Goal: Task Accomplishment & Management: Manage account settings

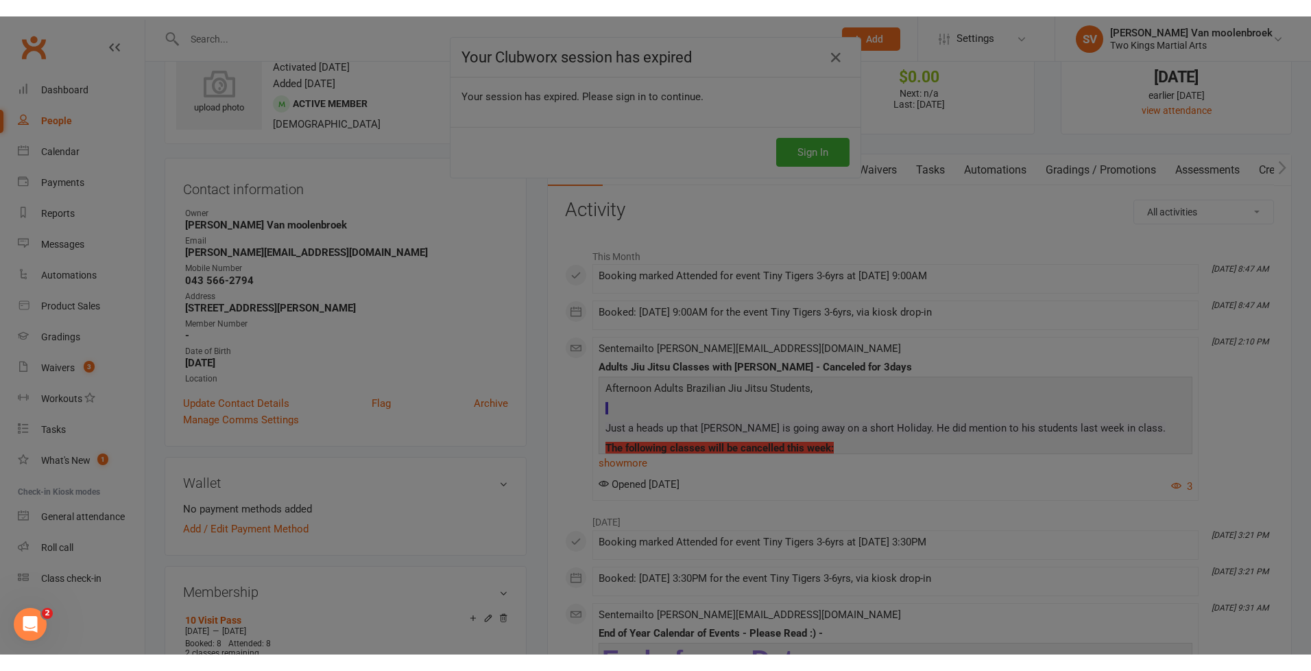
scroll to position [49, 0]
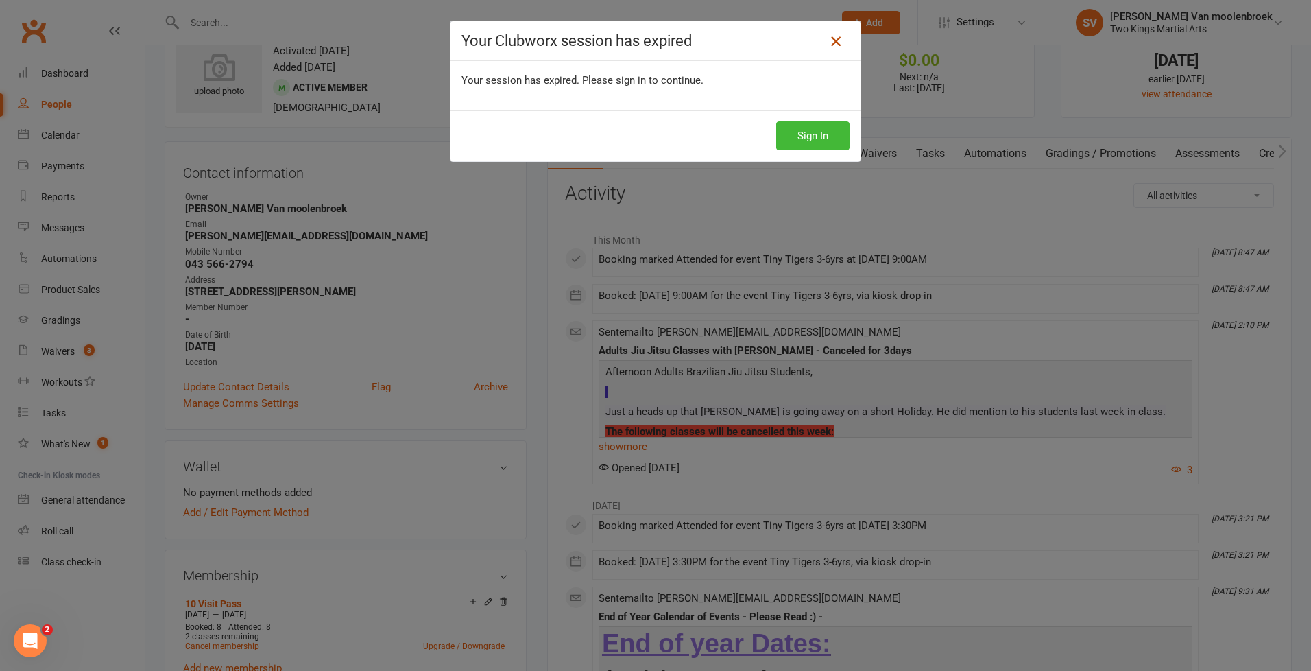
click at [833, 41] on icon at bounding box center [836, 41] width 16 height 16
click at [809, 134] on button "Sign In" at bounding box center [812, 135] width 73 height 29
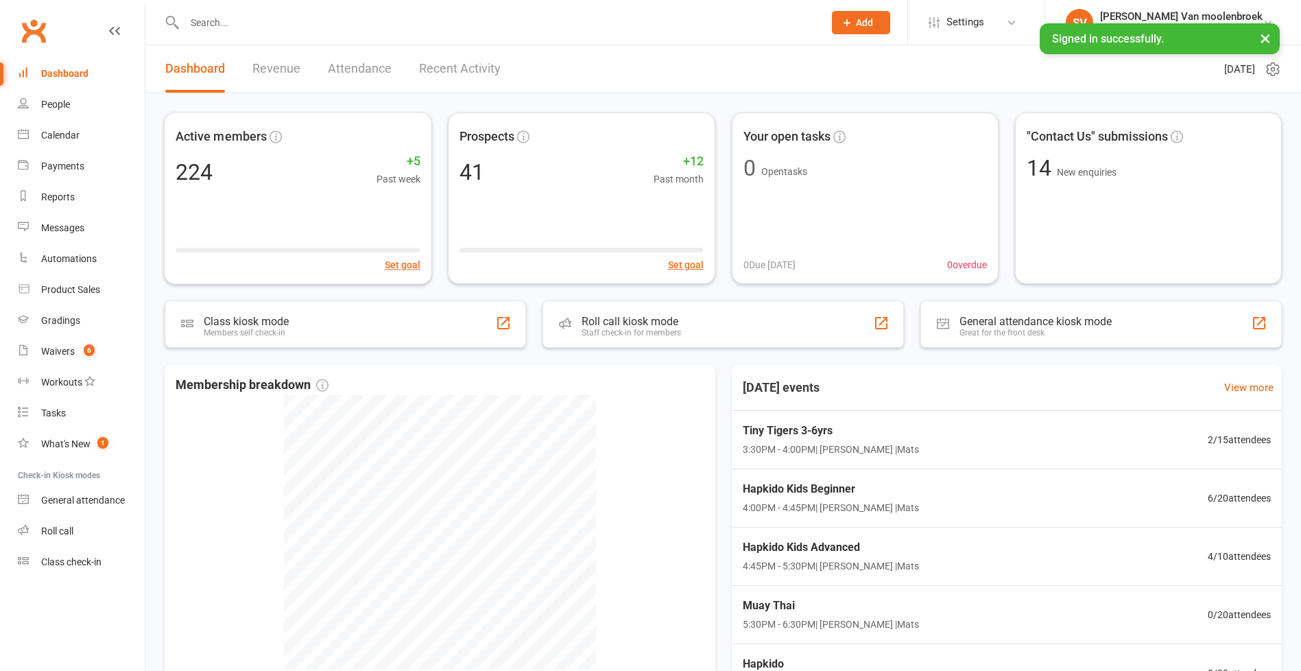
click at [218, 29] on input "text" at bounding box center [497, 22] width 634 height 19
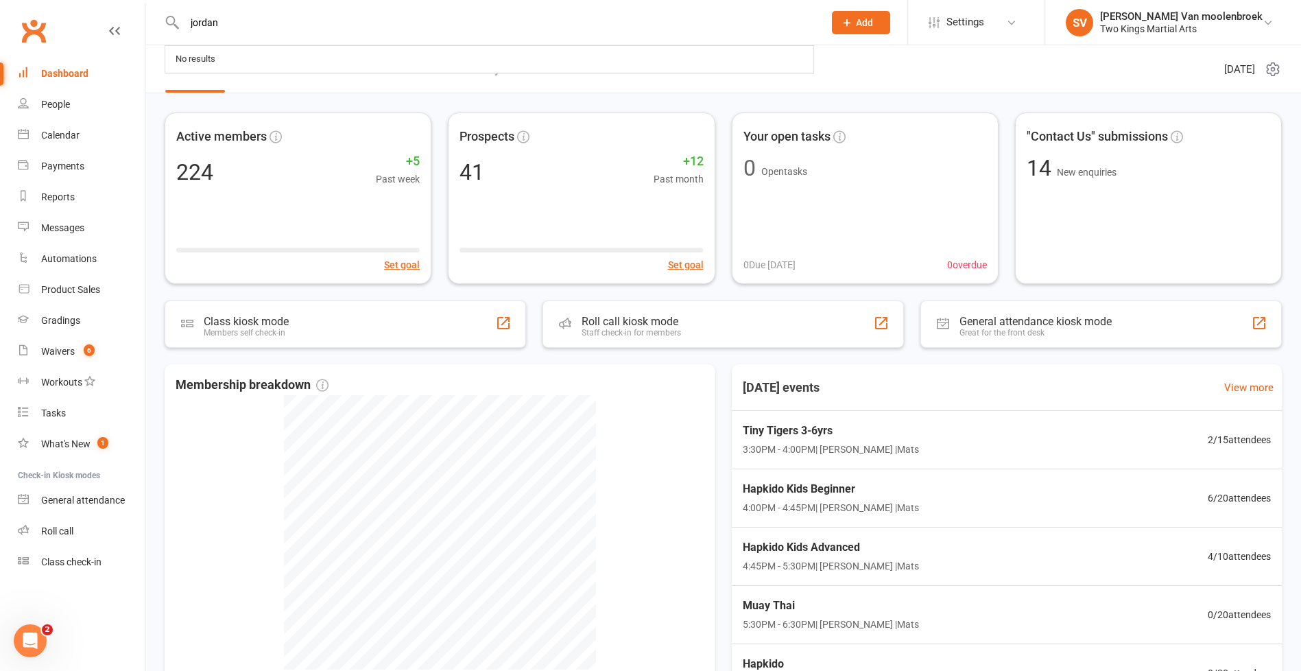
type input "jordan"
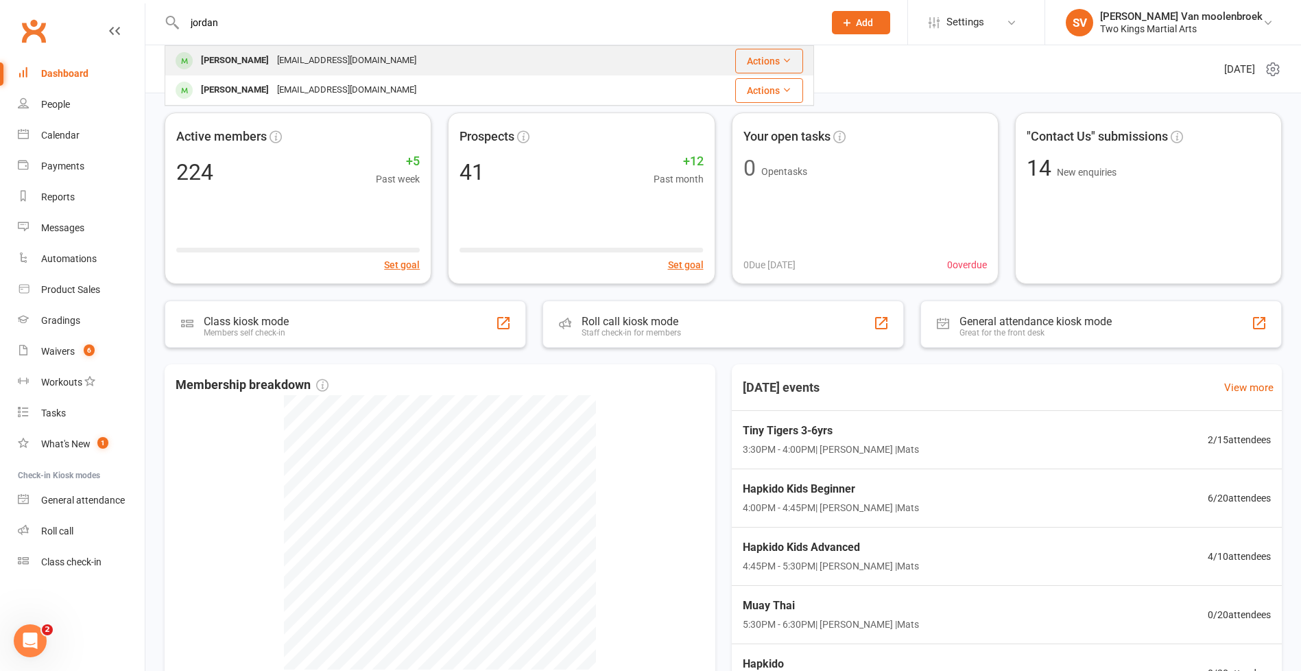
click at [252, 52] on div "Jordan Paul" at bounding box center [235, 61] width 76 height 20
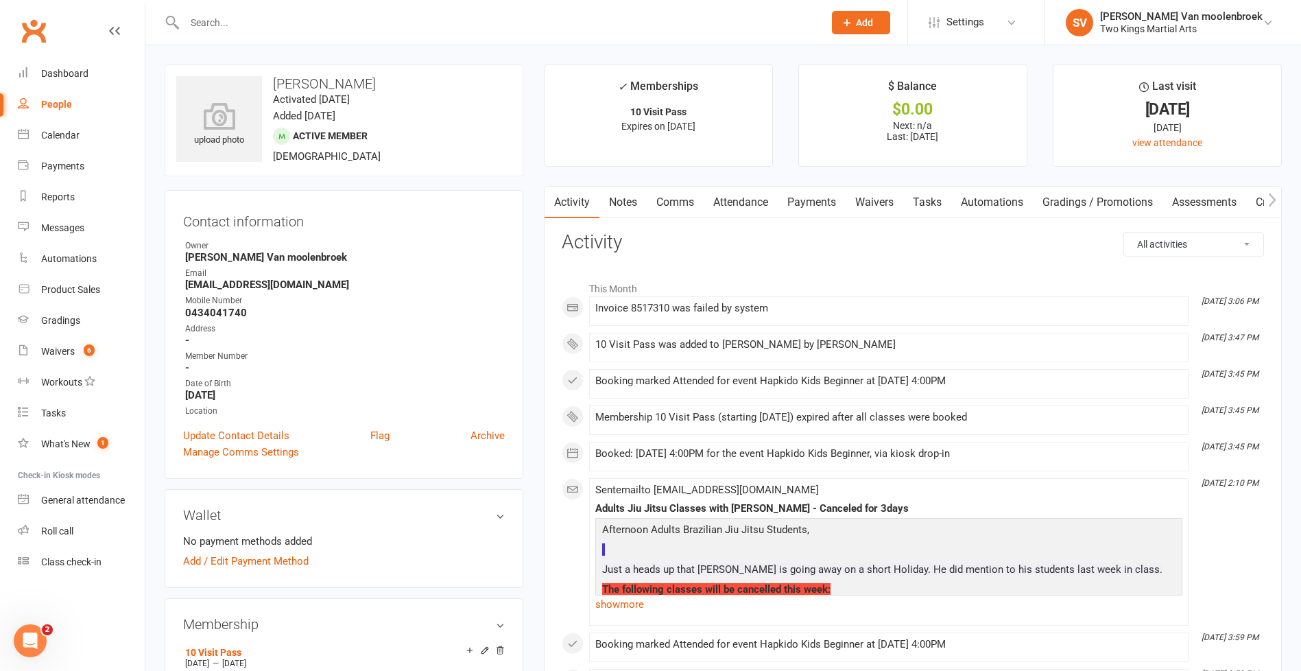
click at [829, 206] on link "Payments" at bounding box center [812, 203] width 68 height 32
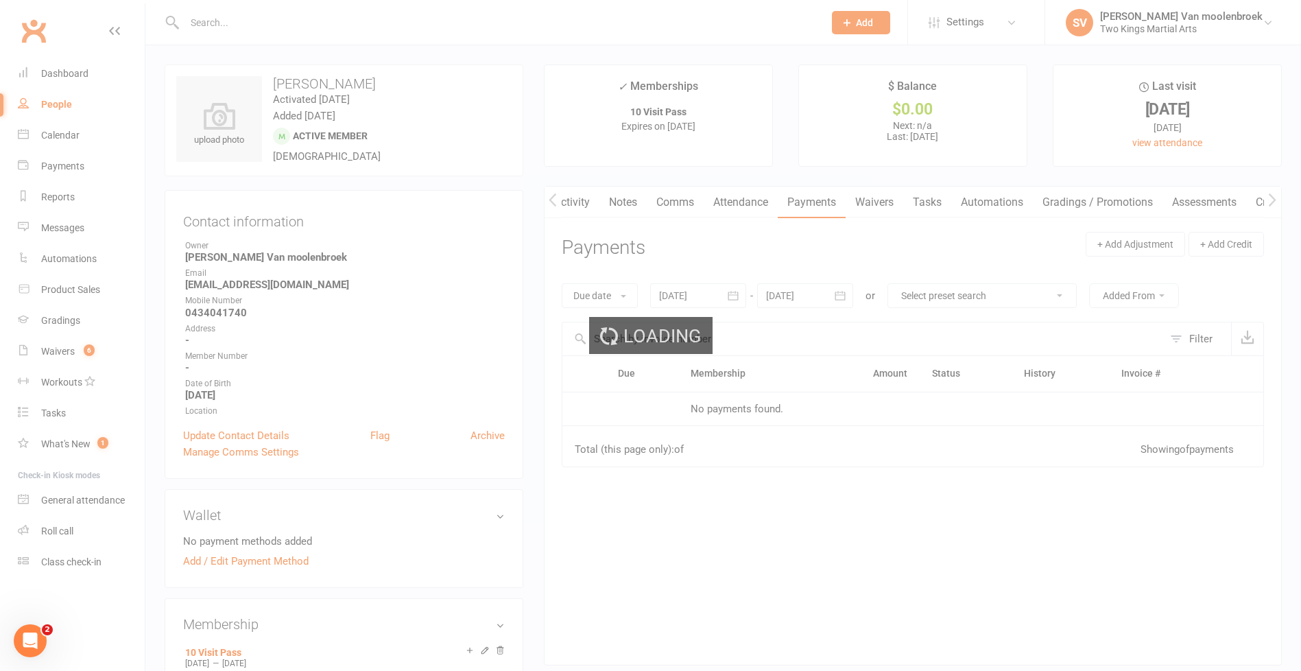
scroll to position [0, 1]
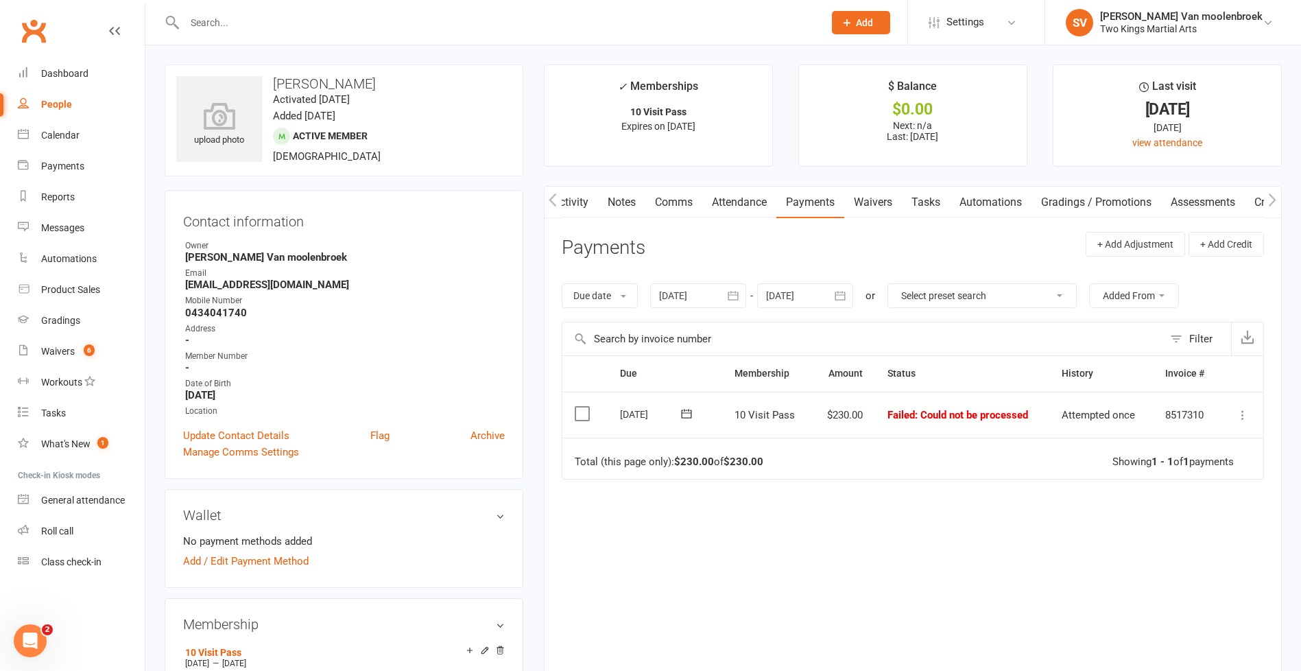
click at [1243, 414] on icon at bounding box center [1243, 415] width 14 height 14
click at [1189, 465] on link "Mark as Paid (POS)" at bounding box center [1183, 468] width 136 height 27
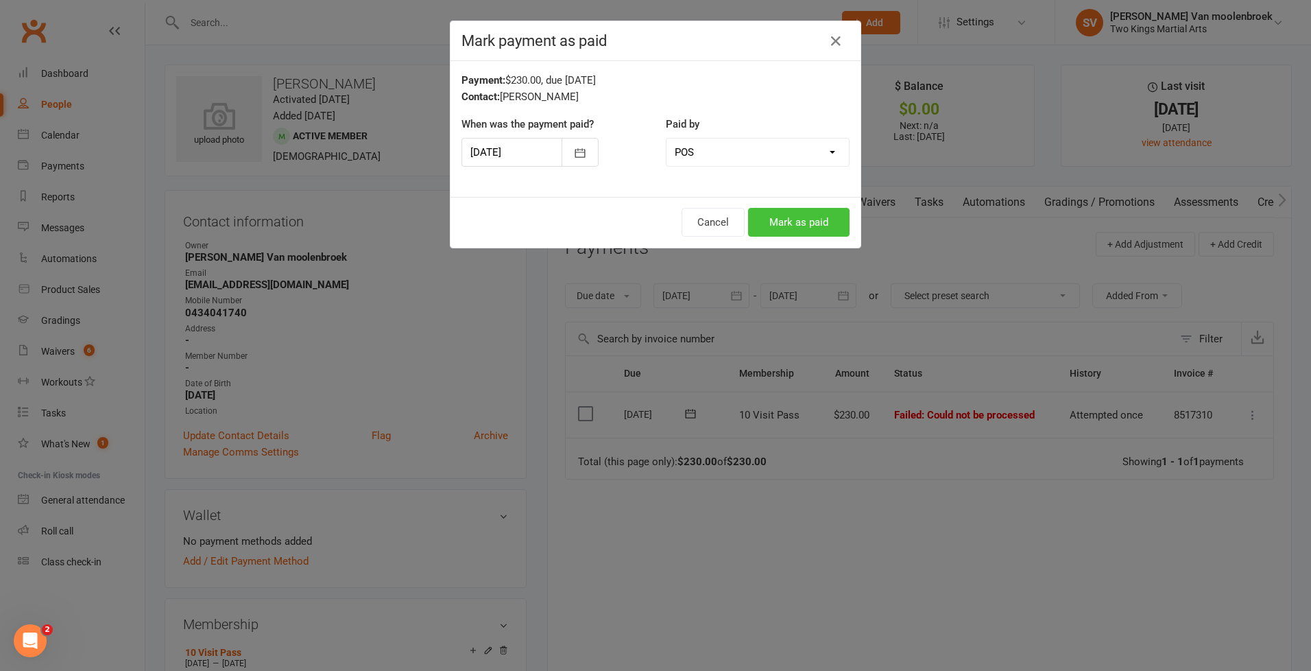
click at [787, 216] on button "Mark as paid" at bounding box center [799, 222] width 102 height 29
